Goal: Information Seeking & Learning: Learn about a topic

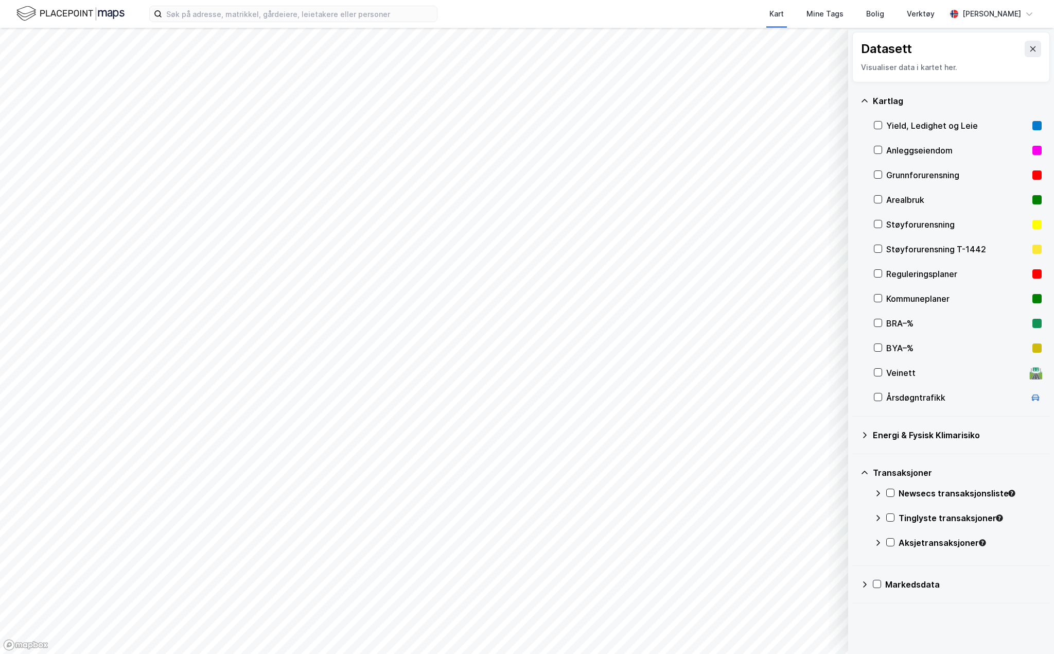
click at [867, 435] on icon at bounding box center [865, 435] width 8 height 8
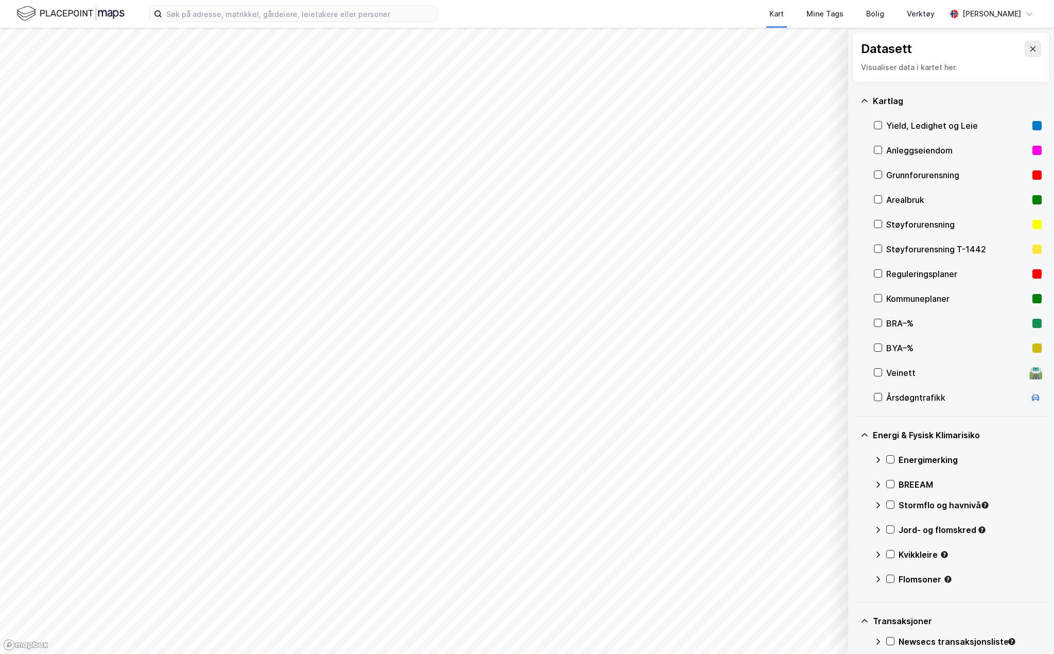
click at [878, 502] on icon at bounding box center [879, 505] width 4 height 6
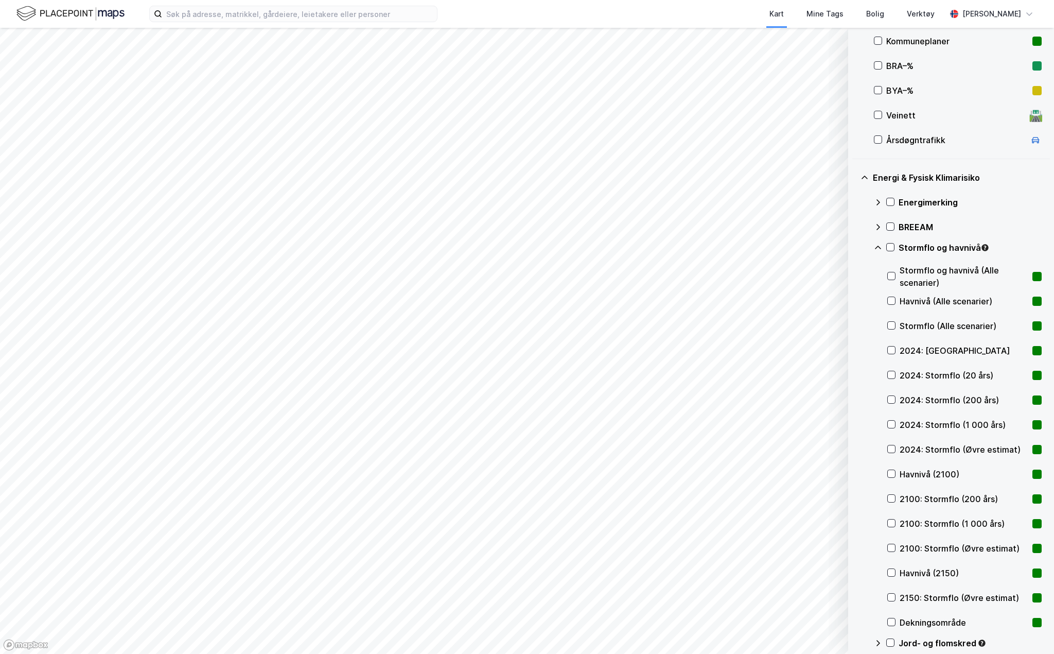
scroll to position [309, 0]
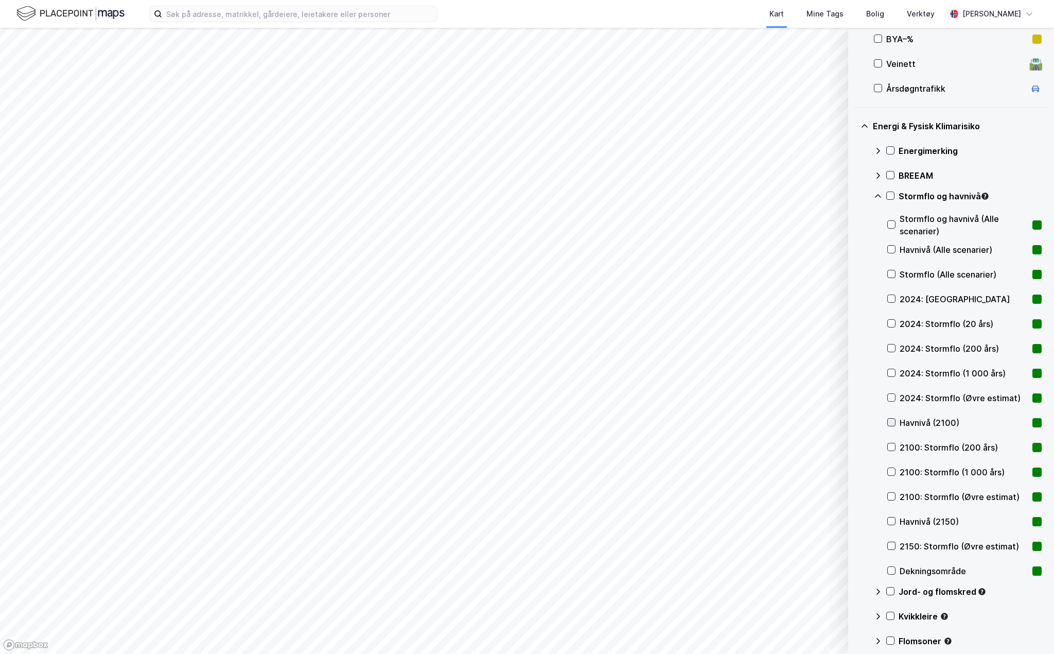
click at [893, 422] on icon at bounding box center [892, 423] width 6 height 4
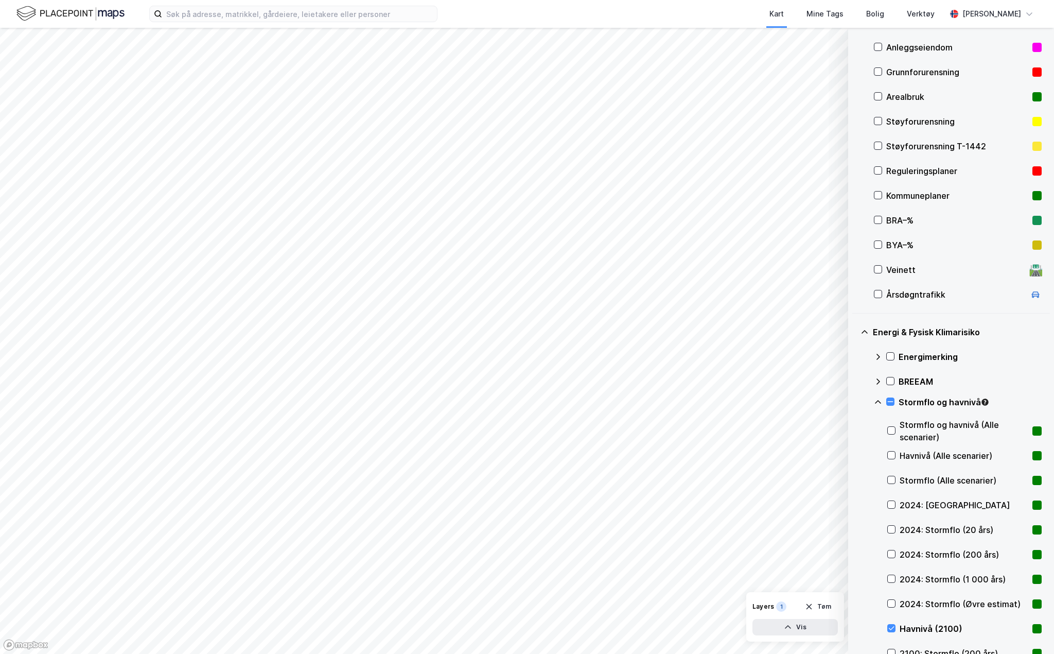
scroll to position [0, 0]
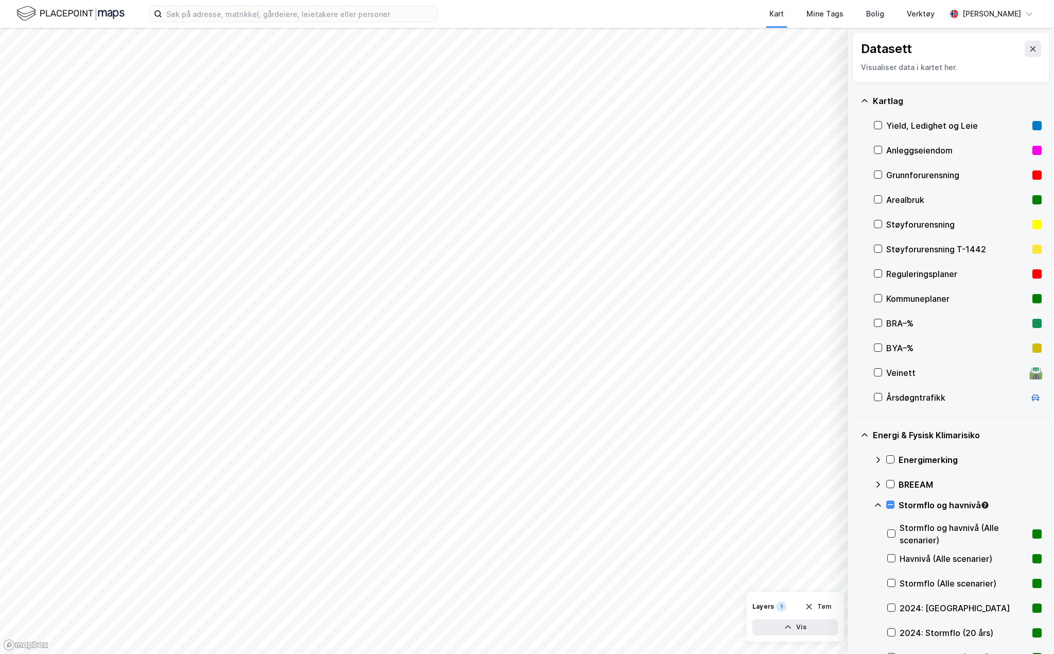
click at [863, 101] on icon at bounding box center [865, 100] width 6 height 3
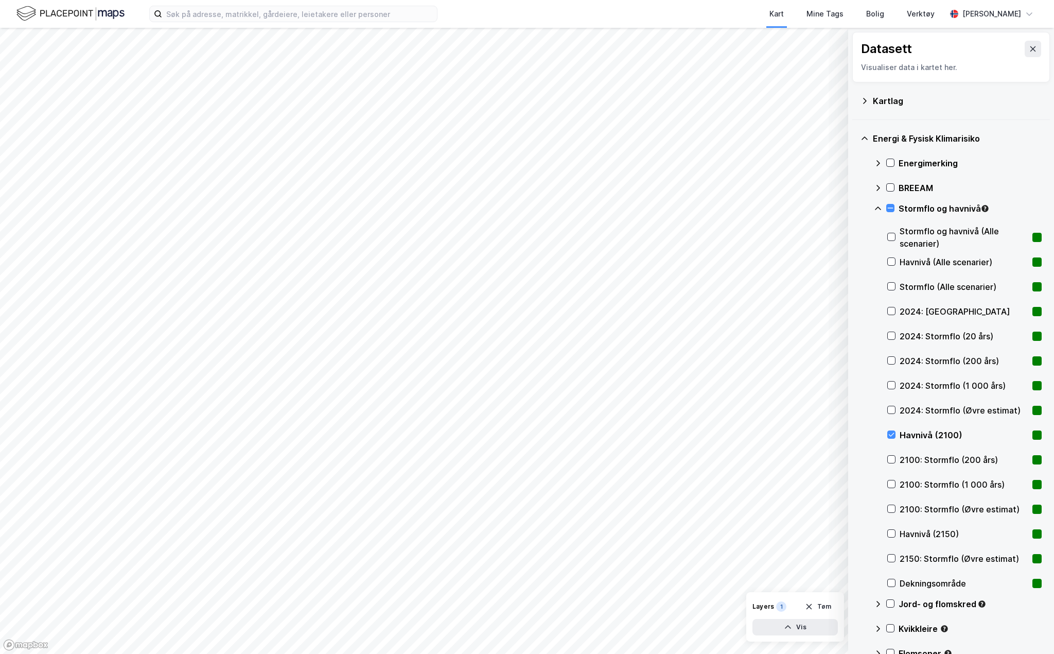
click at [864, 138] on icon at bounding box center [865, 138] width 8 height 8
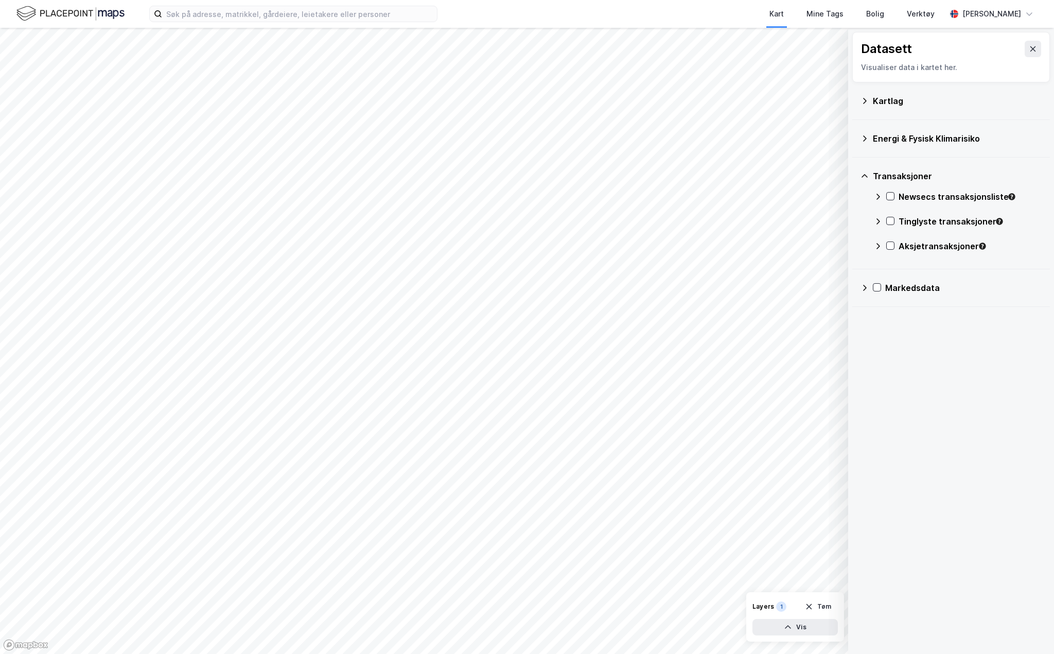
click at [866, 175] on icon at bounding box center [865, 176] width 8 height 8
click at [864, 134] on icon at bounding box center [865, 138] width 8 height 8
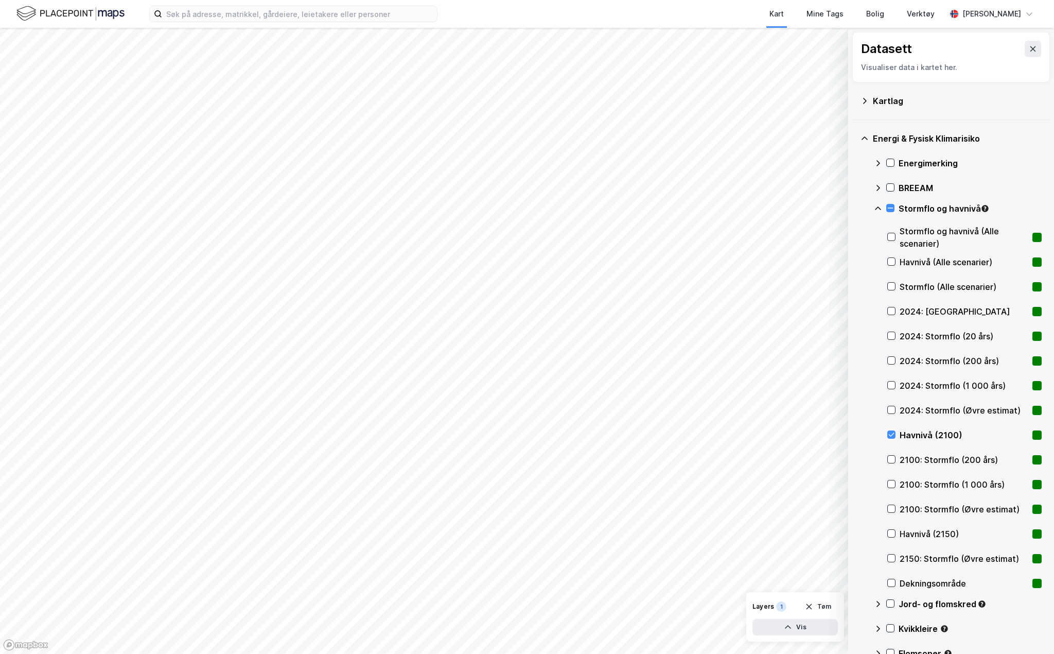
click at [879, 207] on icon at bounding box center [878, 208] width 6 height 4
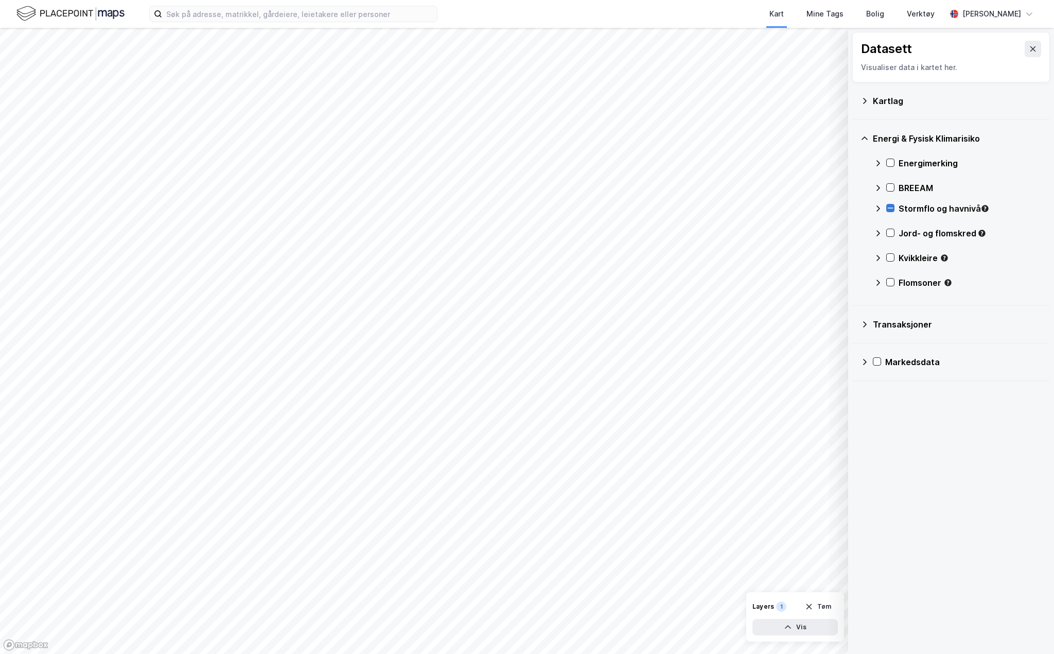
click at [890, 207] on icon at bounding box center [890, 207] width 7 height 7
click at [877, 159] on icon at bounding box center [878, 163] width 8 height 8
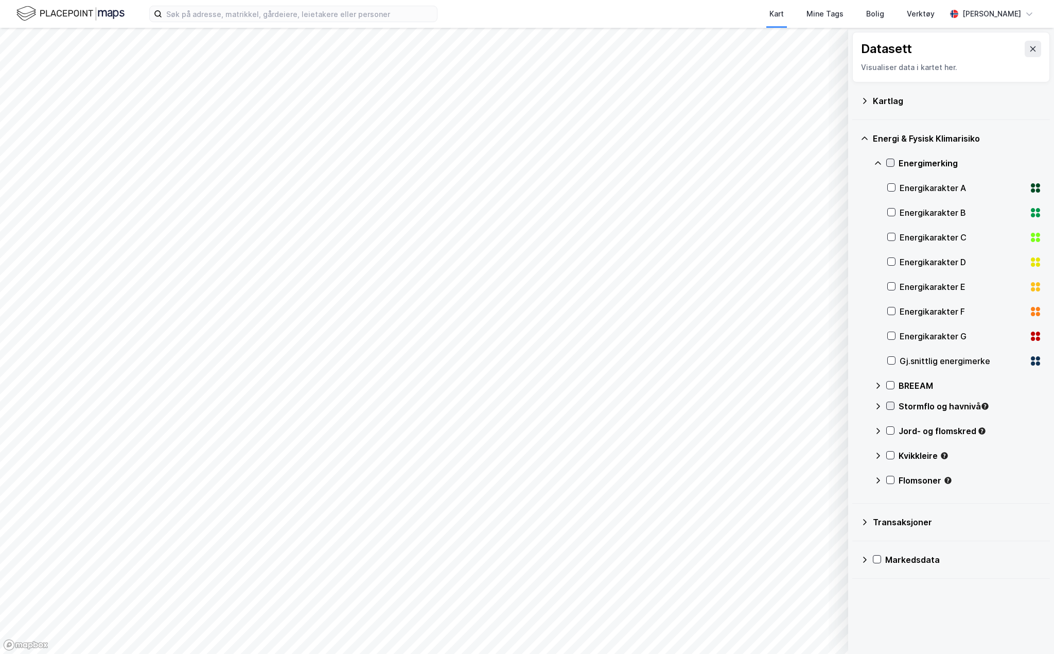
click at [890, 163] on icon at bounding box center [890, 162] width 7 height 7
click at [881, 164] on icon at bounding box center [878, 163] width 6 height 4
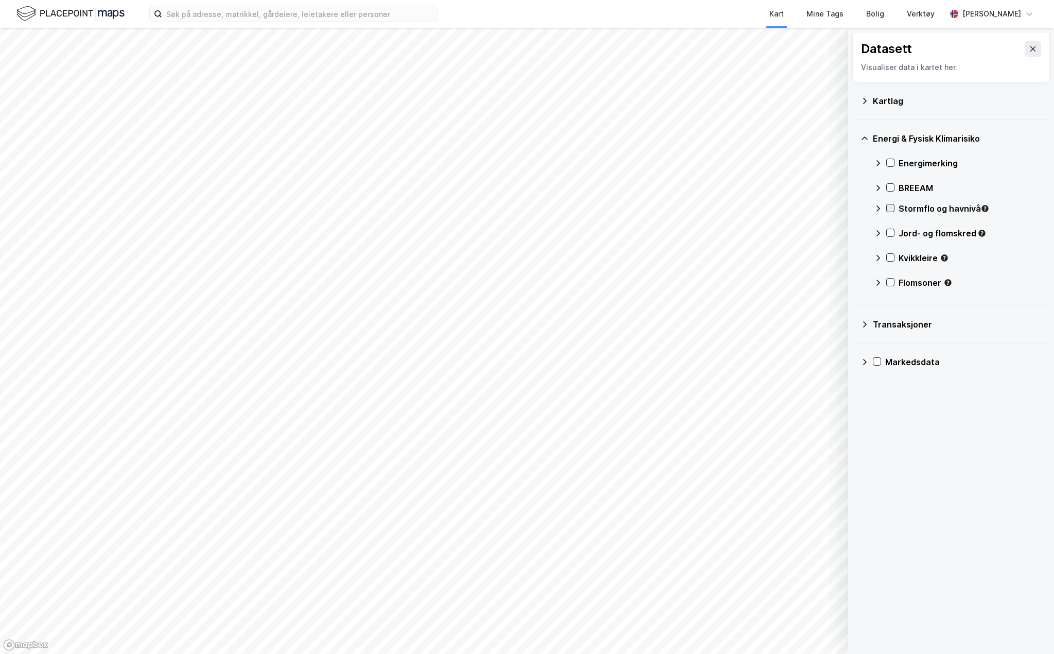
click at [880, 191] on icon at bounding box center [878, 188] width 8 height 8
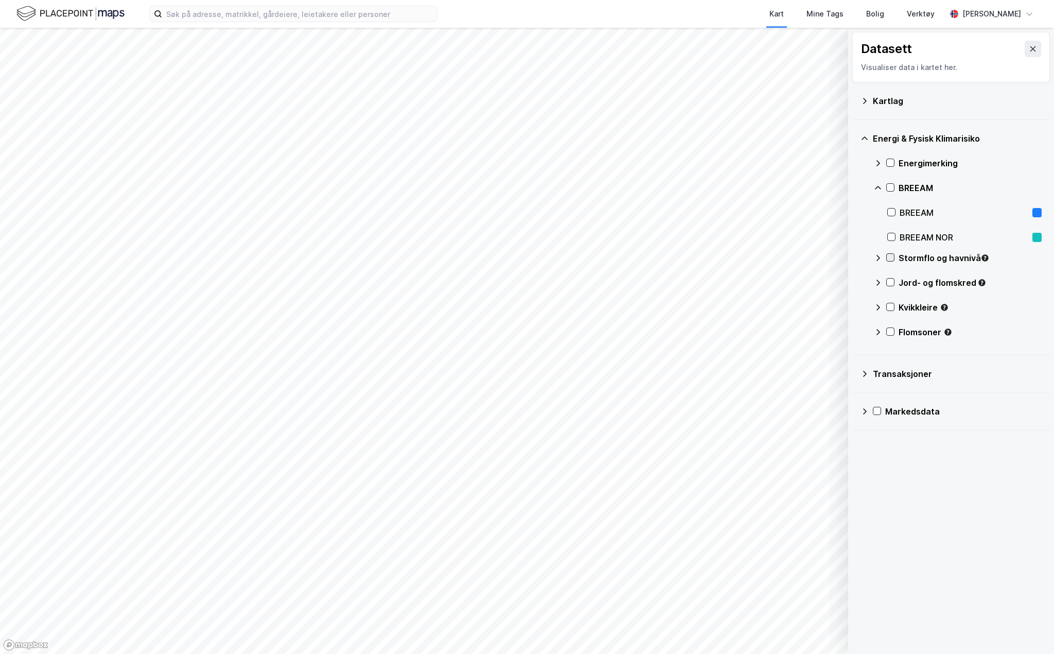
click at [881, 187] on icon at bounding box center [878, 188] width 8 height 8
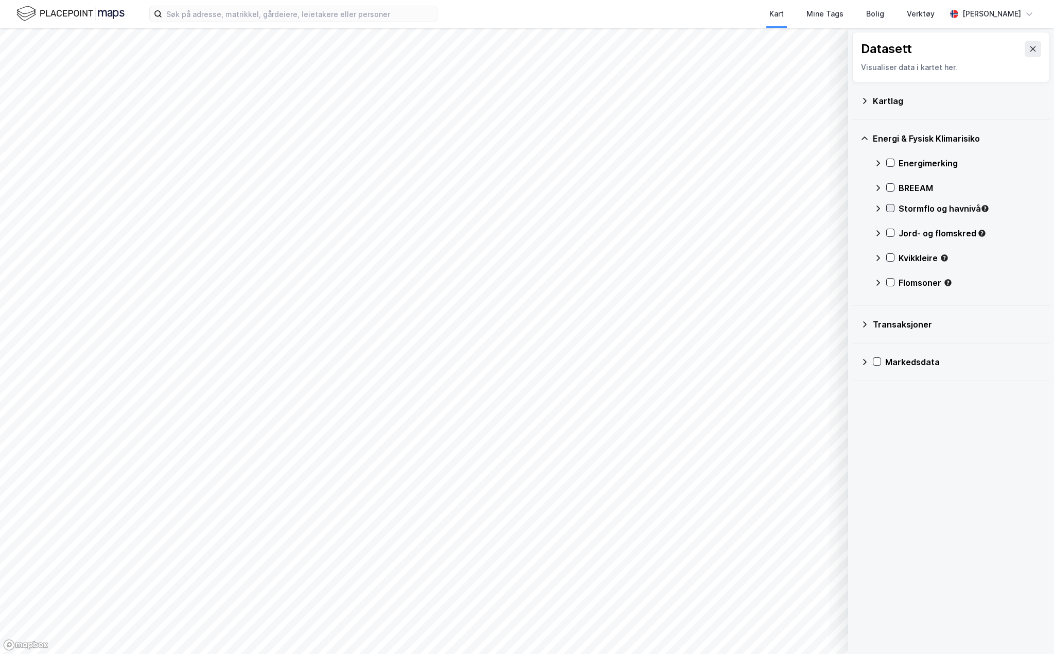
click at [878, 207] on icon at bounding box center [878, 208] width 8 height 8
